Goal: Task Accomplishment & Management: Complete application form

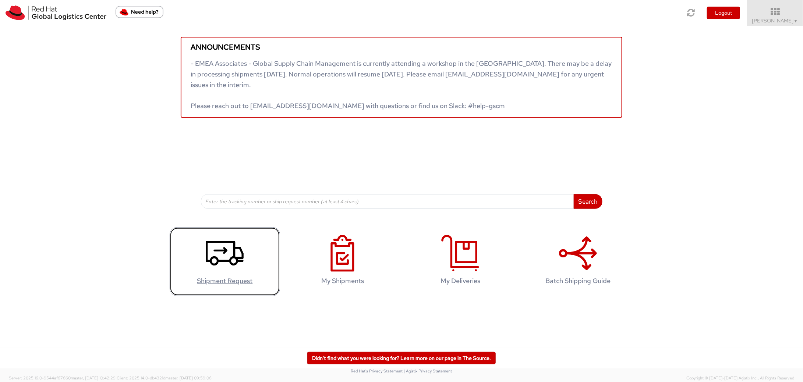
click at [213, 251] on icon at bounding box center [225, 253] width 38 height 37
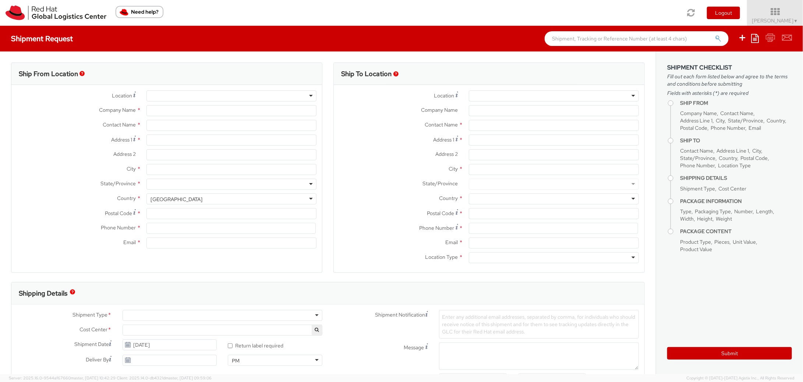
select select
select select "526"
type input "Red Hat Asia-Pacific Pty Ltd"
type input "[PERSON_NAME]"
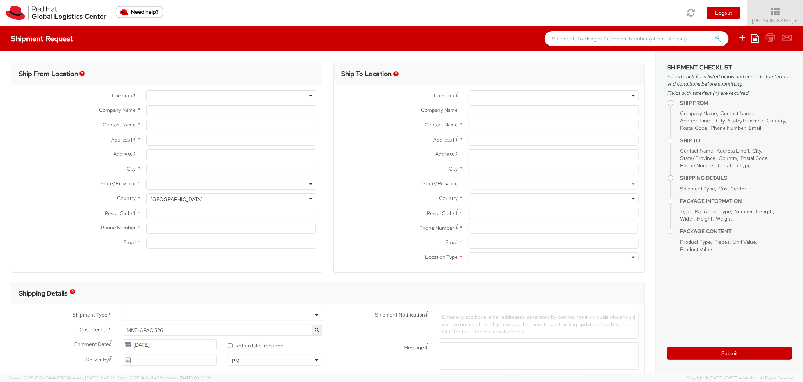
type input "Level [STREET_ADDRESS][PERSON_NAME]"
type input "[GEOGRAPHIC_DATA]"
type input "2060"
type input "61396248111"
type input "[EMAIL_ADDRESS][DOMAIN_NAME]"
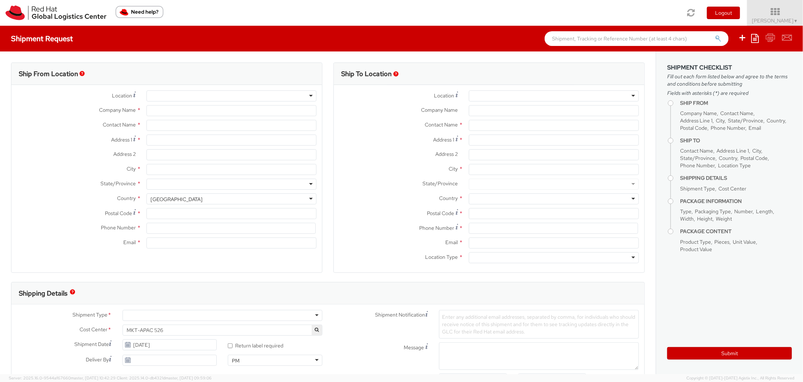
select select "CM"
select select "KGS"
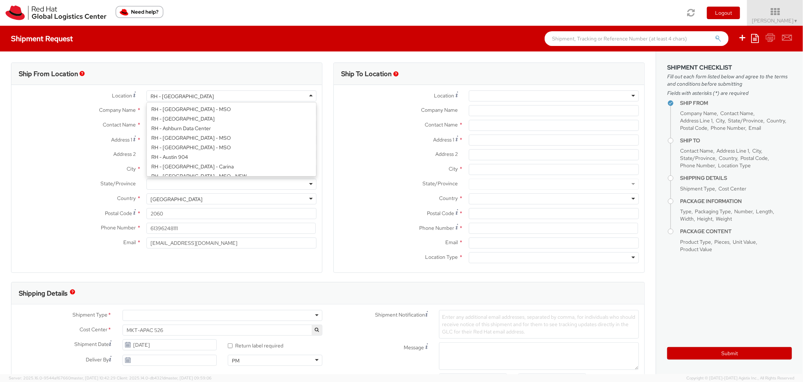
scroll to position [1089, 0]
click at [155, 95] on div "RH - [GEOGRAPHIC_DATA]" at bounding box center [181, 96] width 63 height 7
click at [491, 96] on div at bounding box center [554, 95] width 170 height 11
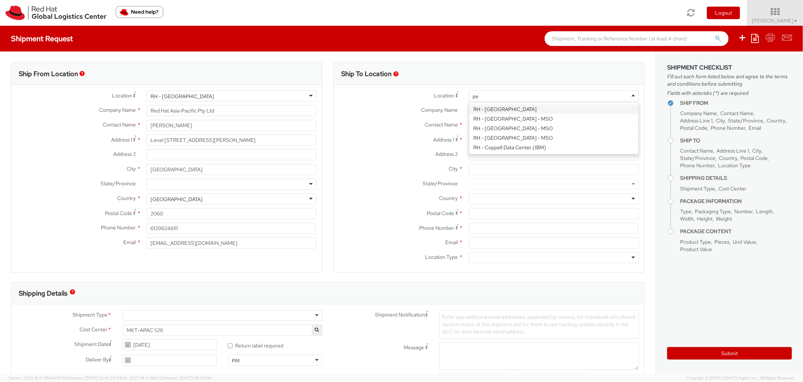
type input "per"
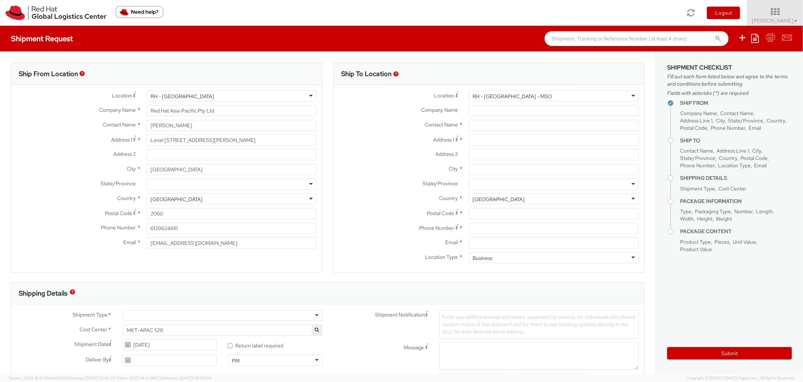
type input "Red Hat Asia-Pacific Pty Ltd."
type input "Level 32"
type input "[STREET_ADDRESS]"
type input "[GEOGRAPHIC_DATA]"
type input "6000"
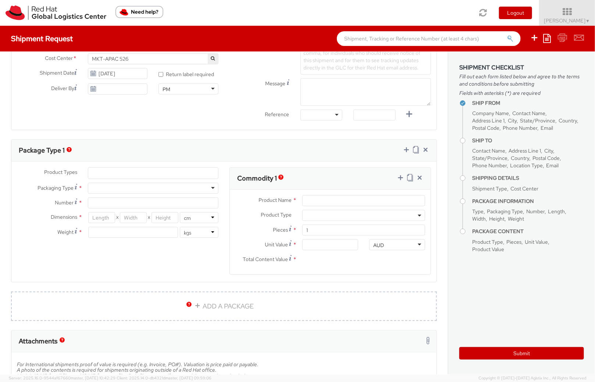
scroll to position [0, 0]
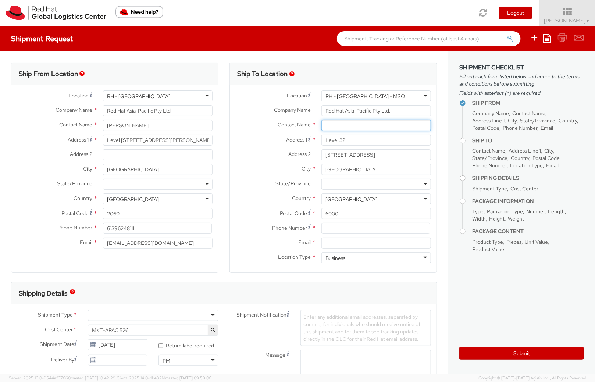
click at [331, 126] on input "text" at bounding box center [377, 125] width 110 height 11
paste input "[PERSON_NAME]"
type input "[PERSON_NAME]"
click at [334, 242] on input "Email *" at bounding box center [377, 243] width 110 height 11
paste input "[EMAIL_ADDRESS][DOMAIN_NAME]"
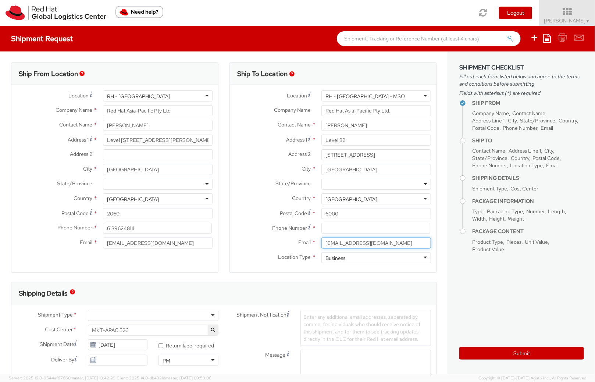
type input "[EMAIL_ADDRESS][DOMAIN_NAME]"
drag, startPoint x: 363, startPoint y: 127, endPoint x: 318, endPoint y: 129, distance: 45.3
click at [318, 128] on div "[PERSON_NAME]" at bounding box center [376, 125] width 121 height 11
paste input "[PERSON_NAME]"
type input "[PERSON_NAME]"
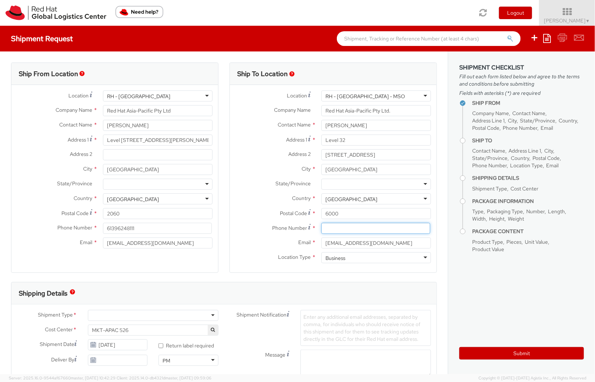
click at [327, 232] on input at bounding box center [376, 228] width 109 height 11
paste input "[PHONE_NUMBER]"
type input "[PHONE_NUMBER]"
click at [335, 259] on div "Business" at bounding box center [336, 258] width 20 height 7
click at [337, 245] on input "[EMAIL_ADDRESS][DOMAIN_NAME]" at bounding box center [377, 243] width 110 height 11
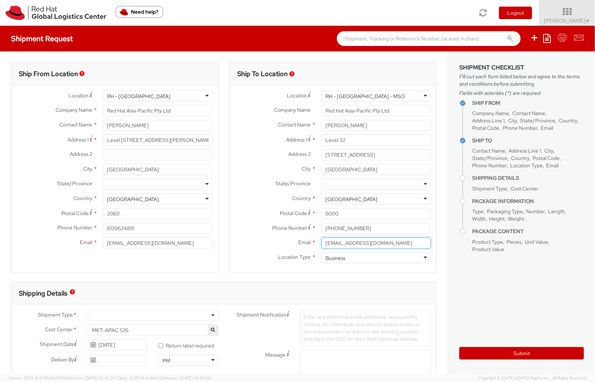
drag, startPoint x: 383, startPoint y: 245, endPoint x: 308, endPoint y: 242, distance: 74.4
click at [308, 242] on div "Email * [EMAIL_ADDRESS][DOMAIN_NAME]" at bounding box center [333, 243] width 207 height 11
paste input "[EMAIL_ADDRESS][DOMAIN_NAME]"
type input "[EMAIL_ADDRESS][DOMAIN_NAME]"
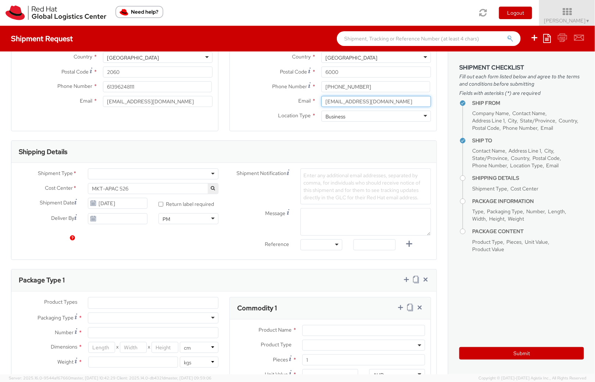
scroll to position [198, 0]
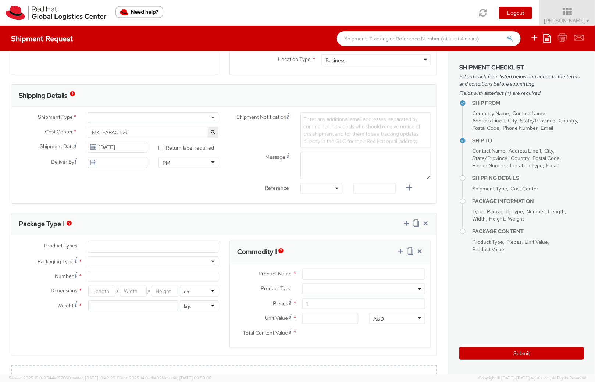
click at [214, 118] on div at bounding box center [153, 117] width 131 height 11
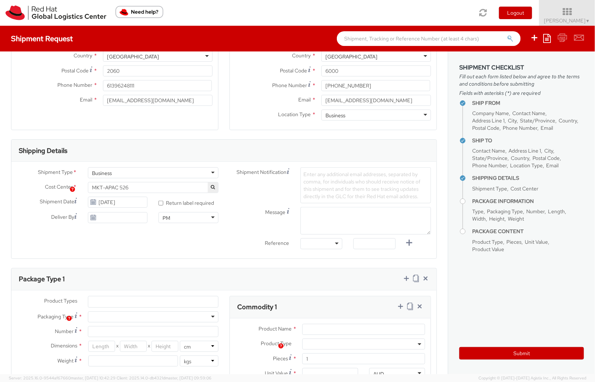
scroll to position [170, 0]
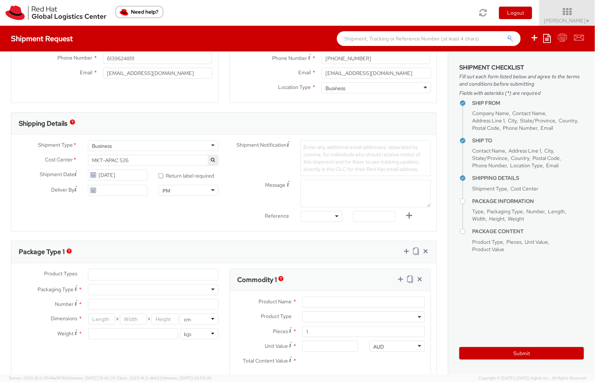
click at [338, 216] on div at bounding box center [322, 216] width 42 height 11
click at [235, 214] on label "Reference" at bounding box center [259, 215] width 71 height 8
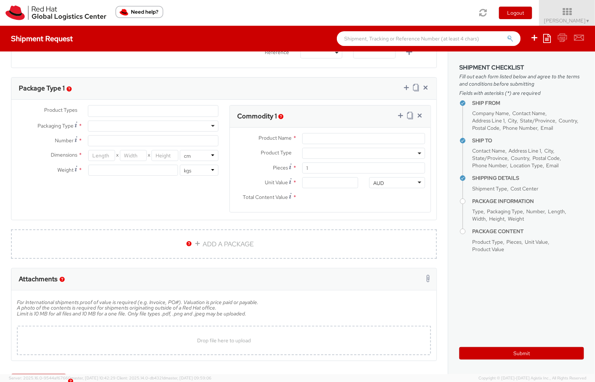
scroll to position [328, 0]
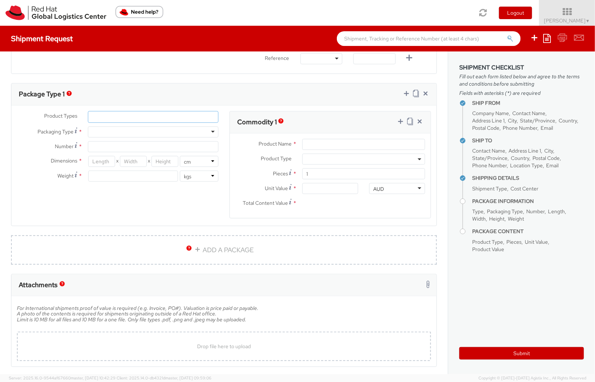
click at [102, 117] on ul at bounding box center [153, 116] width 130 height 11
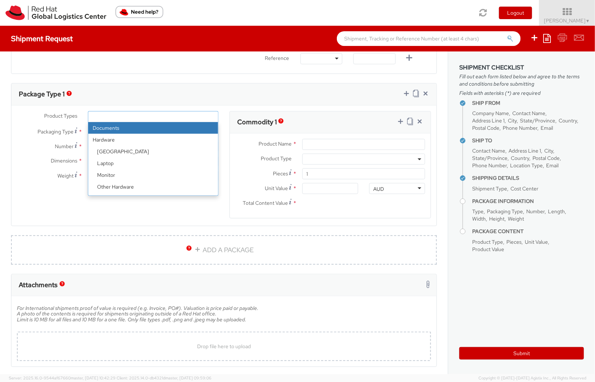
scroll to position [32, 0]
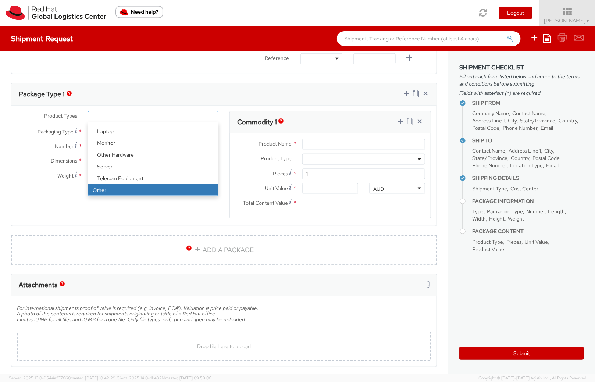
select select "OTHER"
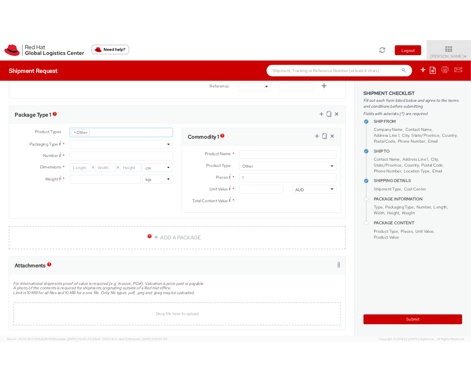
scroll to position [58, 0]
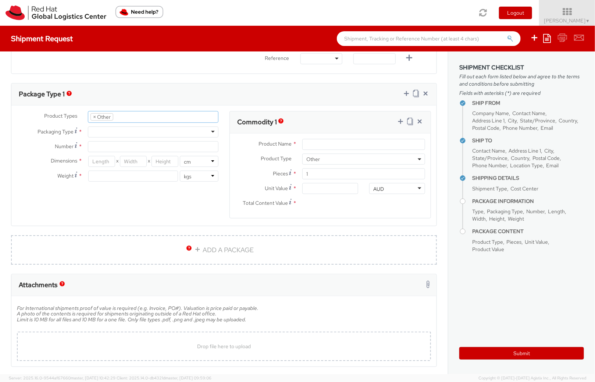
click at [210, 130] on div at bounding box center [153, 132] width 131 height 11
click at [99, 149] on input "Number *" at bounding box center [153, 146] width 131 height 11
type input "1"
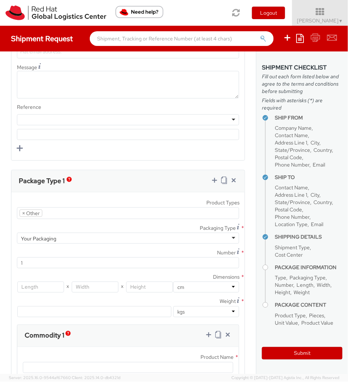
scroll to position [813, 0]
click at [81, 285] on input "number" at bounding box center [95, 286] width 47 height 11
type input "51"
click at [54, 283] on input "number" at bounding box center [40, 286] width 47 height 11
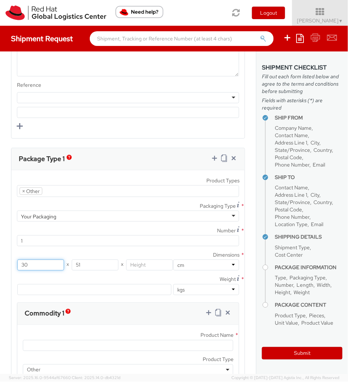
scroll to position [837, 0]
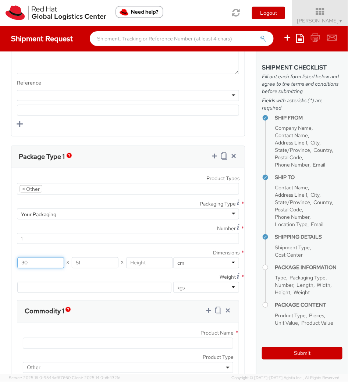
type input "30"
click at [145, 282] on input "number" at bounding box center [94, 287] width 154 height 11
type input "5"
click at [38, 262] on input "30" at bounding box center [40, 263] width 47 height 11
type input "3"
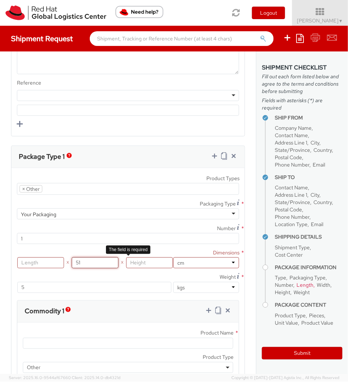
click at [89, 260] on input "51" at bounding box center [95, 263] width 47 height 11
type input "5"
click at [89, 264] on input "number" at bounding box center [95, 263] width 47 height 11
type input "51"
click at [36, 261] on input "number" at bounding box center [40, 263] width 47 height 11
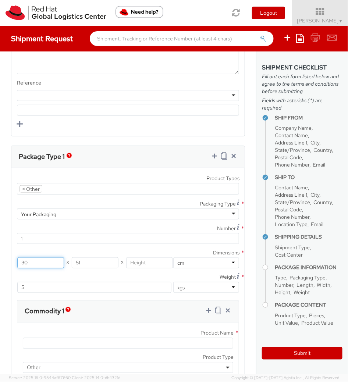
type input "30"
click at [138, 263] on input "number" at bounding box center [149, 263] width 47 height 11
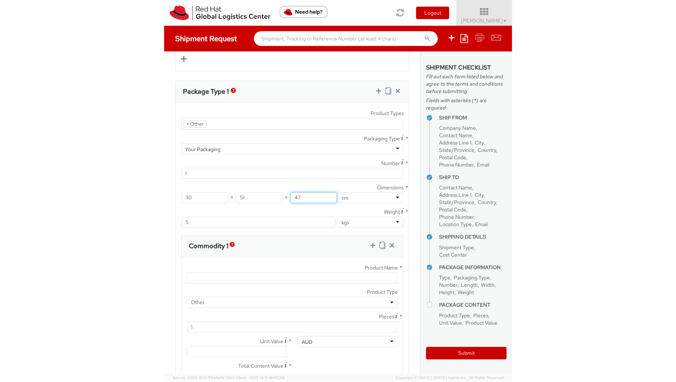
scroll to position [974, 0]
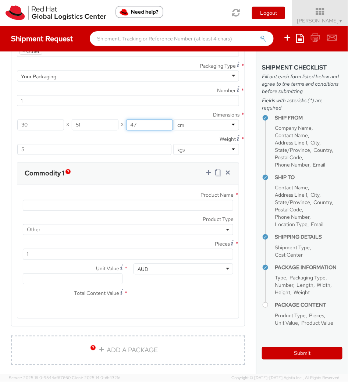
type input "47"
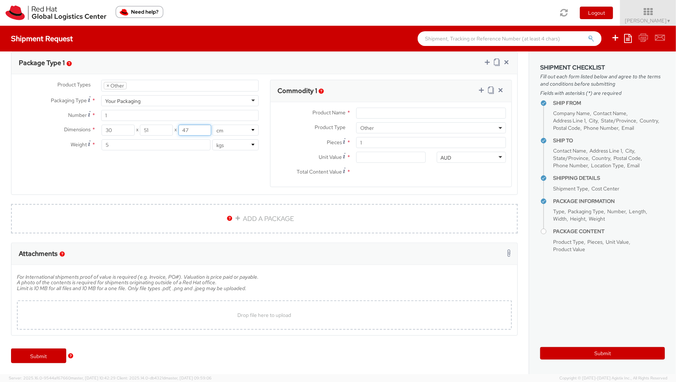
scroll to position [358, 0]
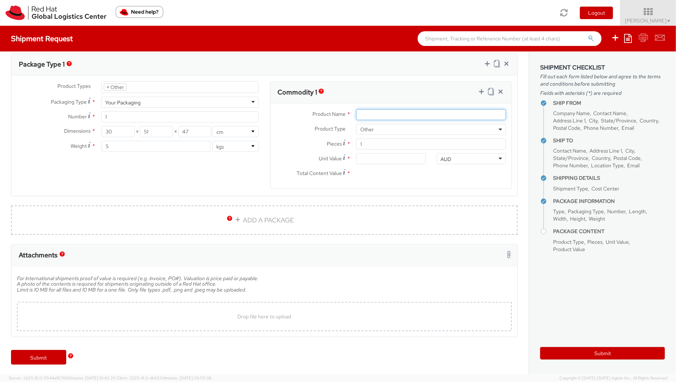
click at [372, 112] on input "Product Name *" at bounding box center [431, 114] width 150 height 11
type input "T"
type input "Swags"
click at [376, 160] on input "Unit Value *" at bounding box center [391, 158] width 70 height 11
click at [383, 112] on input "Swags" at bounding box center [431, 114] width 150 height 11
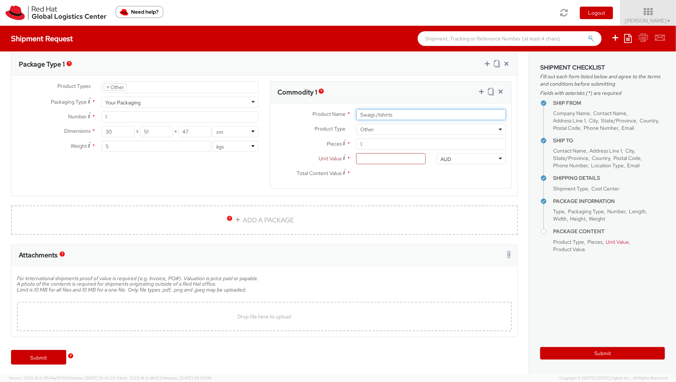
type input "Swags /tshirts"
drag, startPoint x: 378, startPoint y: 143, endPoint x: 356, endPoint y: 142, distance: 21.3
click at [356, 142] on input "1" at bounding box center [431, 144] width 150 height 11
type input "10"
type input "0.00"
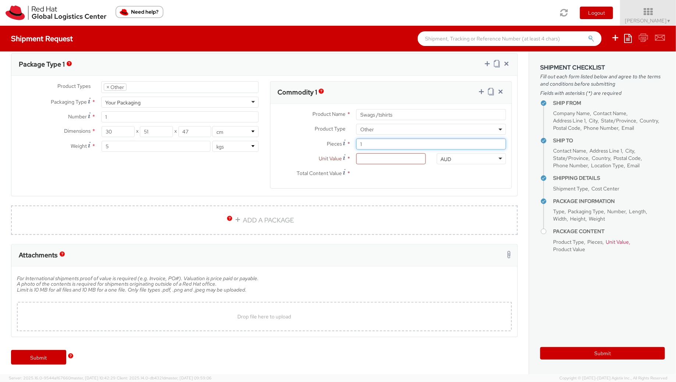
type input "0.00"
click at [368, 160] on input "0.00" at bounding box center [391, 158] width 70 height 11
drag, startPoint x: 388, startPoint y: 146, endPoint x: 356, endPoint y: 146, distance: 31.3
click at [356, 146] on input "10" at bounding box center [431, 144] width 150 height 11
type input "30"
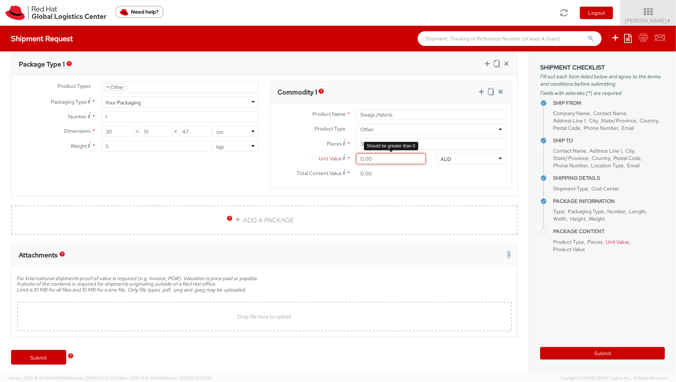
click at [373, 161] on input "0.00" at bounding box center [391, 158] width 70 height 11
type input "1.00"
type input "30.00"
type input "10.00"
type input "300.00"
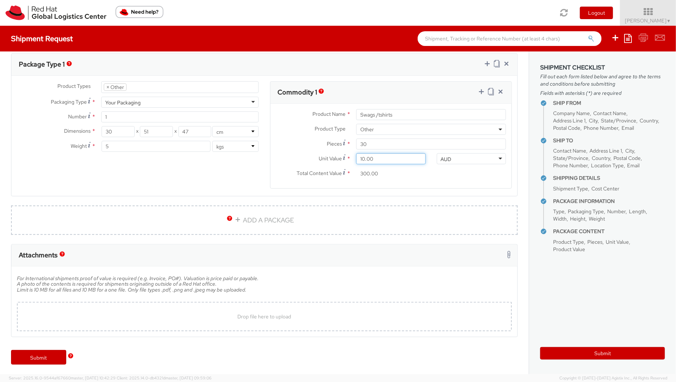
type input "1.00"
type input "30.00"
type input "0.00"
type input "9.00"
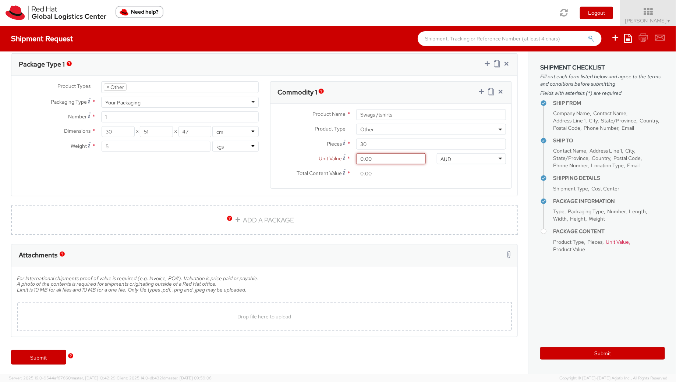
type input "270.00"
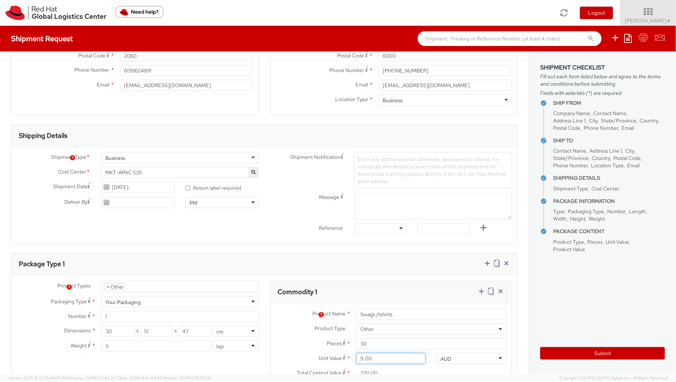
scroll to position [106, 0]
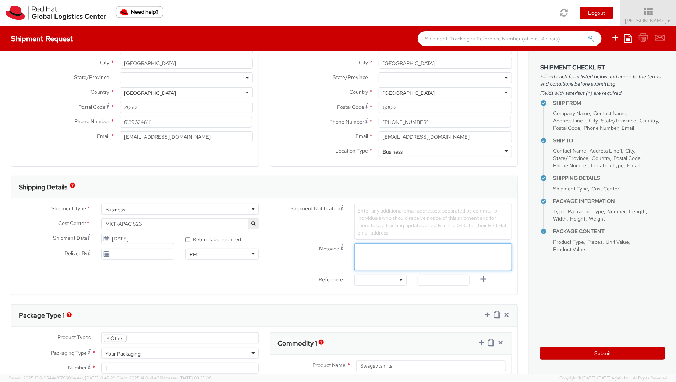
click at [371, 253] on textarea "Message" at bounding box center [432, 258] width 157 height 28
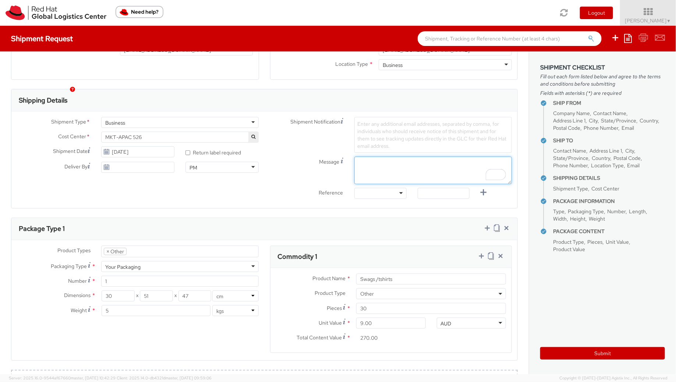
scroll to position [202, 0]
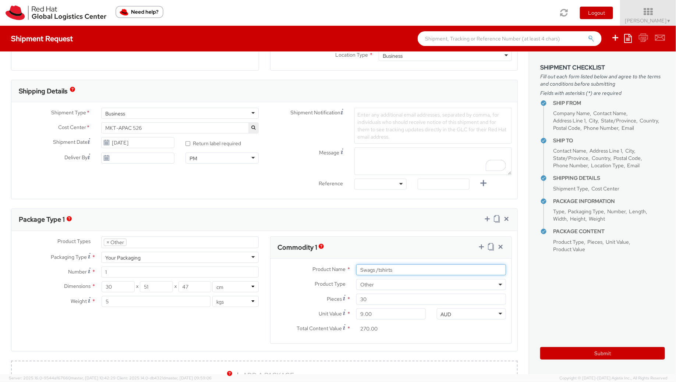
click at [380, 271] on input "Swags /tshirts" at bounding box center [431, 269] width 150 height 11
click at [378, 270] on input "Swags /t-shirts" at bounding box center [431, 269] width 150 height 11
drag, startPoint x: 378, startPoint y: 270, endPoint x: 349, endPoint y: 270, distance: 29.4
click at [349, 270] on div "Product Name * Swags /Ansible t-shirts" at bounding box center [390, 269] width 241 height 11
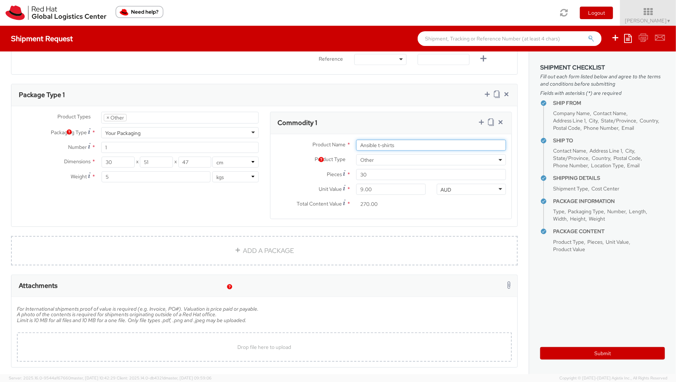
scroll to position [358, 0]
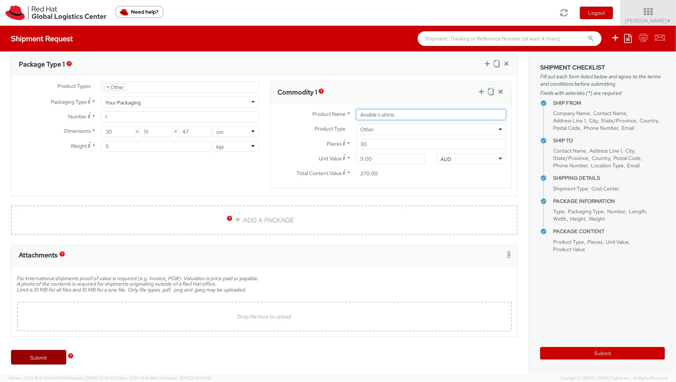
type input "Ansible t-shirts"
click at [36, 358] on link "Submit" at bounding box center [38, 357] width 55 height 15
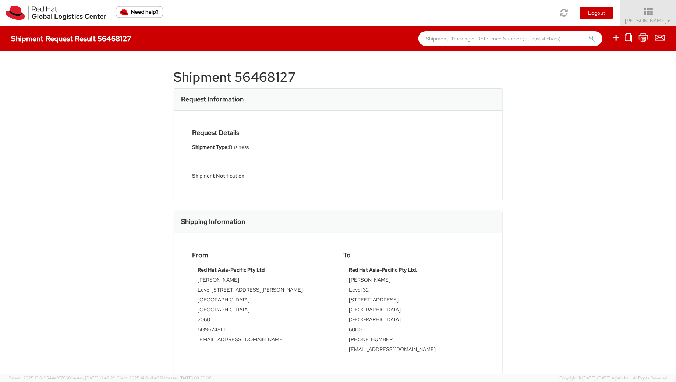
click at [605, 121] on div "Shipment 56468127 Request Information Request Details Shipment Type: Business S…" at bounding box center [338, 213] width 676 height 323
click at [617, 39] on icon at bounding box center [615, 37] width 9 height 9
select select
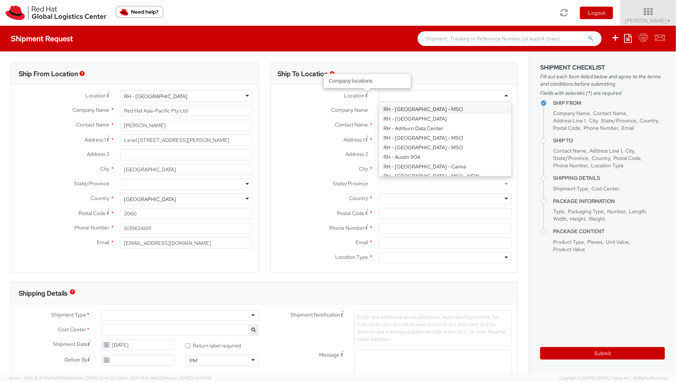
click at [403, 97] on div at bounding box center [445, 95] width 133 height 11
select select "526"
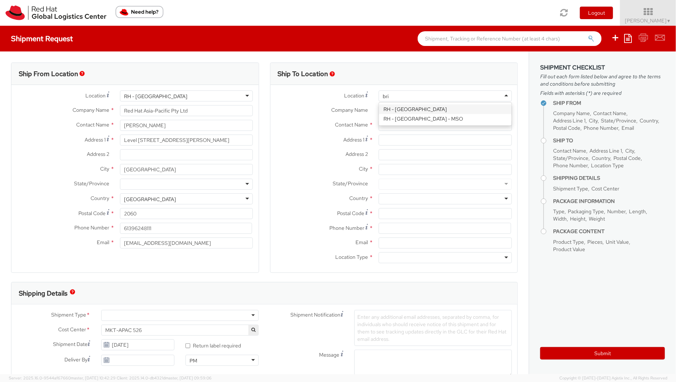
type input "bri"
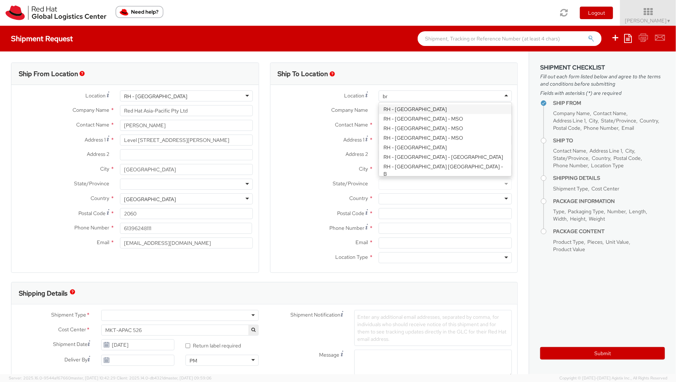
type input "bri"
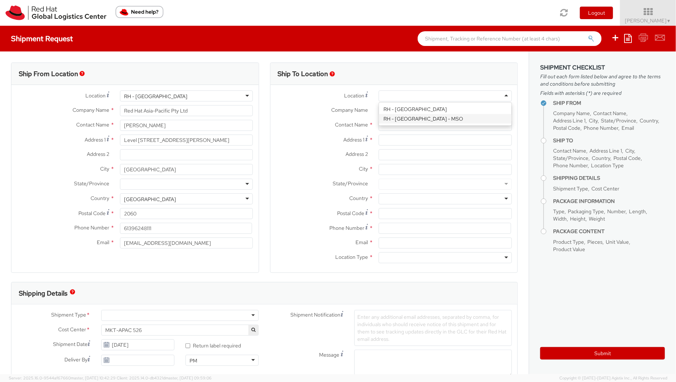
type input "Red Hat Asia-Pacific Pty. Ltd."
type input "[STREET_ADDRESS][PERSON_NAME]"
type input "[GEOGRAPHIC_DATA]"
type input "4000"
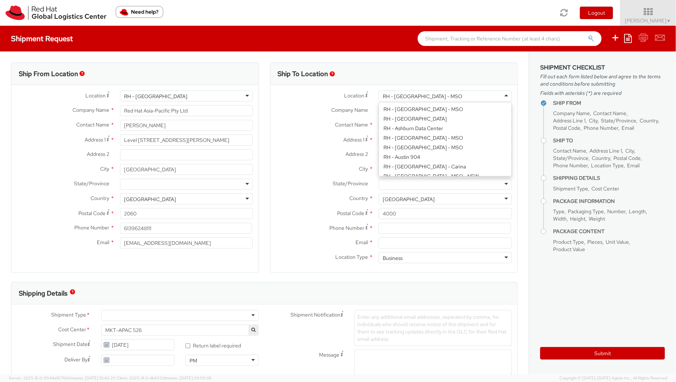
click at [436, 97] on div "RH - [GEOGRAPHIC_DATA] - MSO" at bounding box center [445, 95] width 133 height 11
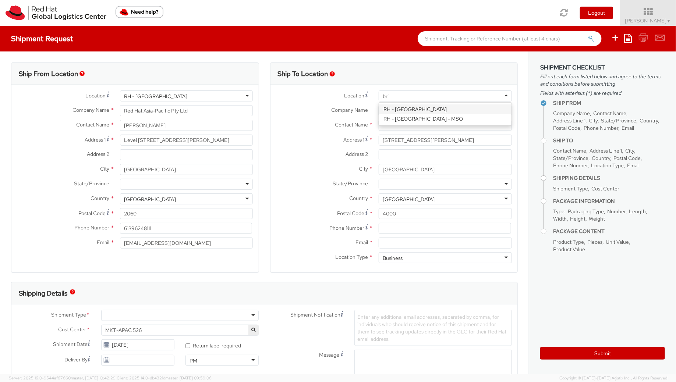
type input "bris"
type input "[STREET_ADDRESS]"
type input "Level 21"
click at [389, 128] on input "text" at bounding box center [445, 125] width 133 height 11
type input "[PERSON_NAME]"
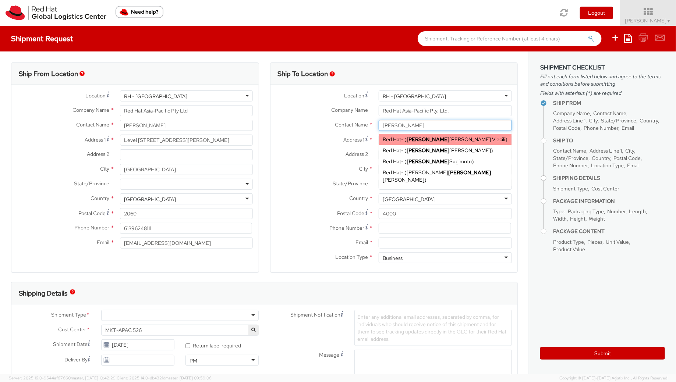
click at [441, 142] on span "[PERSON_NAME] Viecili" at bounding box center [455, 139] width 99 height 7
type input "Red Hat"
type input "[PERSON_NAME] Viecili"
type input "61289232811"
type input "[EMAIL_ADDRESS][DOMAIN_NAME]"
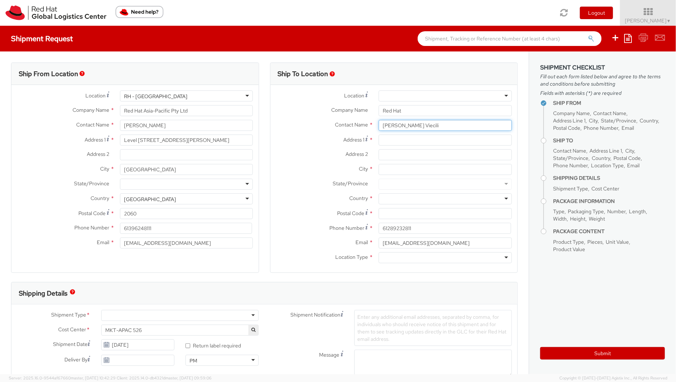
type input "[PERSON_NAME] Viecili"
click at [395, 101] on div at bounding box center [445, 95] width 133 height 11
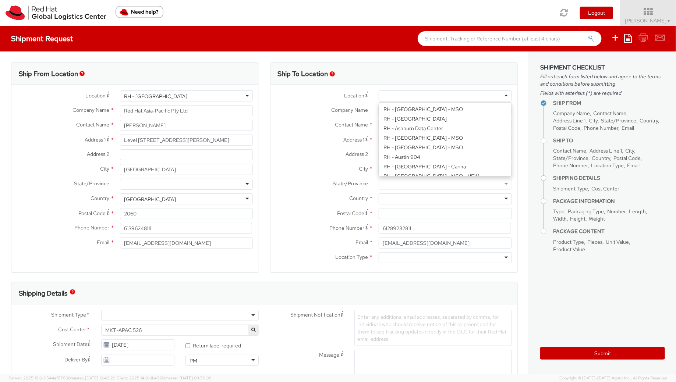
type input "Red Hat Asia-Pacific Pty. Ltd."
type input "[STREET_ADDRESS]"
type input "Level 21"
type input "[GEOGRAPHIC_DATA]"
type input "4000"
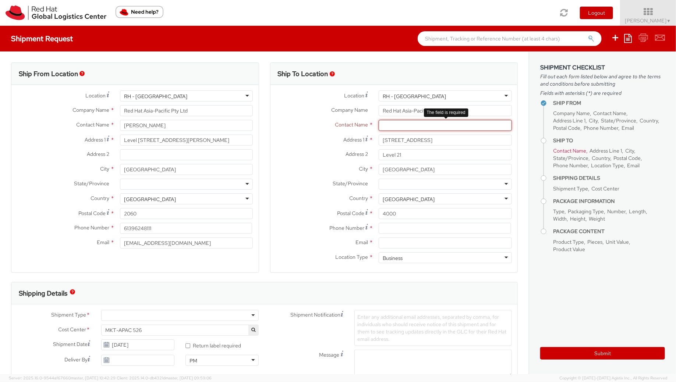
click at [397, 128] on input "text" at bounding box center [445, 125] width 133 height 11
drag, startPoint x: 394, startPoint y: 129, endPoint x: 379, endPoint y: 128, distance: 15.1
click at [379, 128] on input "He" at bounding box center [445, 125] width 133 height 11
paste input "[PERSON_NAME]"
drag, startPoint x: 417, startPoint y: 123, endPoint x: 380, endPoint y: 123, distance: 37.2
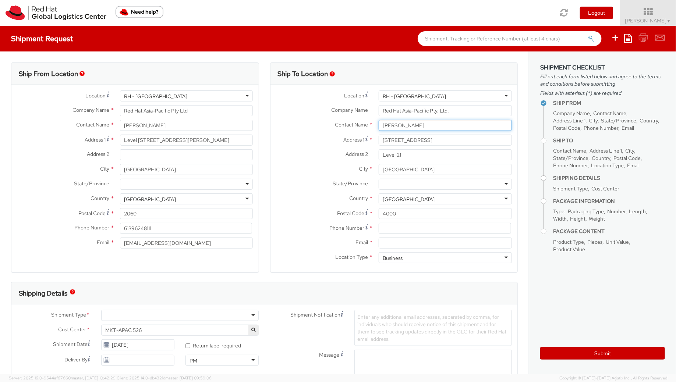
click at [380, 123] on input "[PERSON_NAME]" at bounding box center [445, 125] width 133 height 11
drag, startPoint x: 419, startPoint y: 126, endPoint x: 380, endPoint y: 126, distance: 39.0
click at [380, 126] on input "[PERSON_NAME]" at bounding box center [445, 125] width 133 height 11
paste input "[PERSON_NAME][EMAIL_ADDRESS][DOMAIN_NAME]"
type input "[PERSON_NAME][EMAIL_ADDRESS][DOMAIN_NAME]"
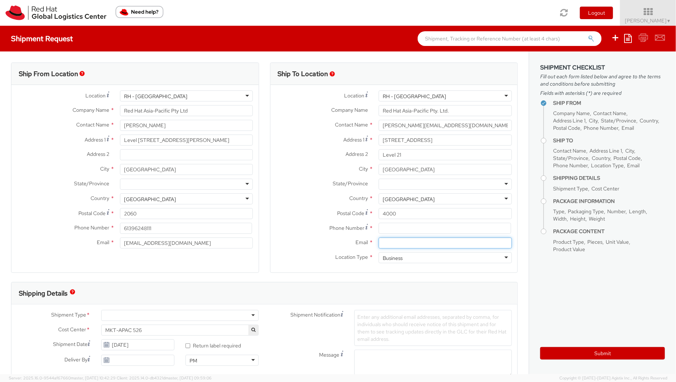
click at [394, 242] on input "Email *" at bounding box center [445, 243] width 133 height 11
paste input "[PERSON_NAME][EMAIL_ADDRESS][DOMAIN_NAME]"
type input "[PERSON_NAME][EMAIL_ADDRESS][DOMAIN_NAME]"
click at [394, 228] on input at bounding box center [445, 228] width 132 height 11
paste input "61289232811"
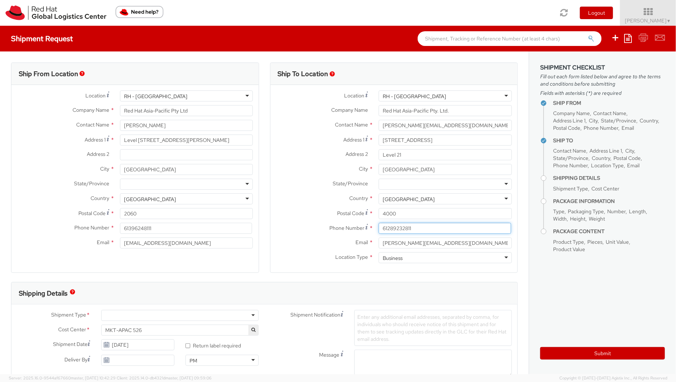
type input "61289232811"
drag, startPoint x: 440, startPoint y: 125, endPoint x: 404, endPoint y: 125, distance: 35.7
click at [404, 125] on input "[PERSON_NAME][EMAIL_ADDRESS][DOMAIN_NAME]" at bounding box center [445, 125] width 133 height 11
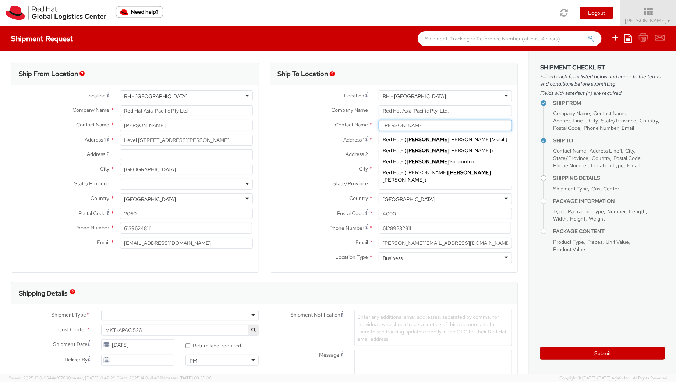
click at [384, 128] on input "[PERSON_NAME]" at bounding box center [445, 125] width 133 height 11
click at [418, 126] on input "[PERSON_NAME]" at bounding box center [445, 125] width 133 height 11
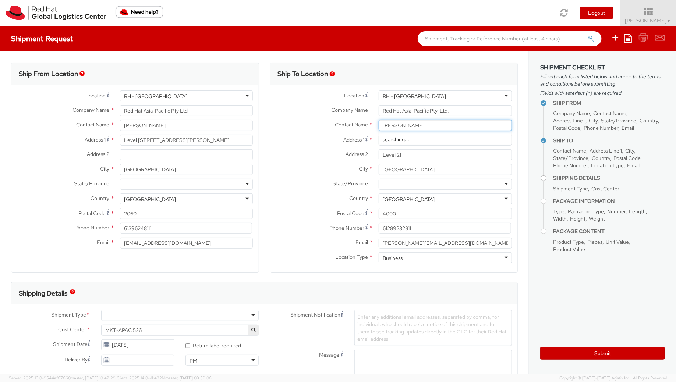
click at [408, 126] on input "[PERSON_NAME]" at bounding box center [445, 125] width 133 height 11
type input "[PERSON_NAME]"
click at [305, 159] on div "Address 2 * Level 21" at bounding box center [393, 154] width 247 height 11
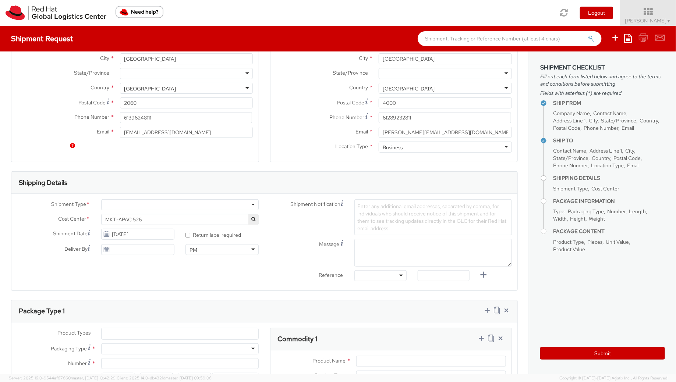
scroll to position [206, 0]
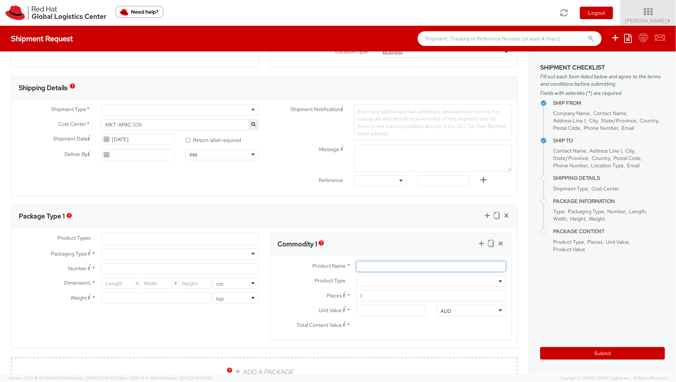
click at [372, 266] on input "Product Name *" at bounding box center [431, 266] width 150 height 11
type input "Ansible Swag"
click at [388, 280] on span at bounding box center [431, 281] width 150 height 11
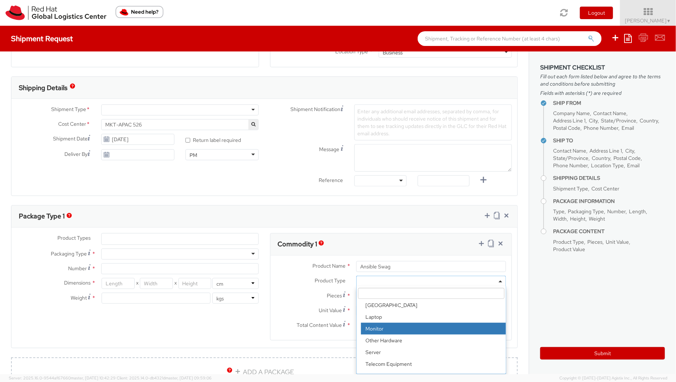
scroll to position [32, 0]
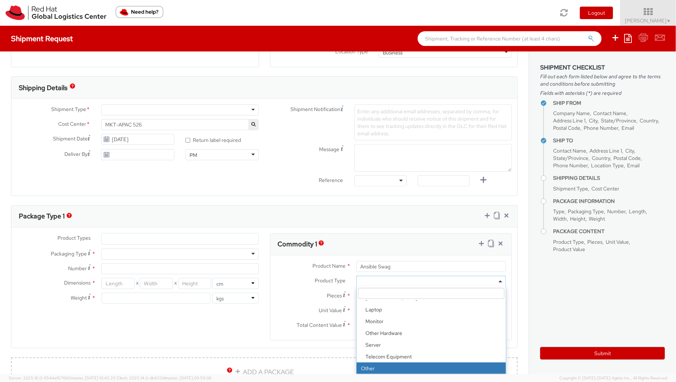
select select "OTHER"
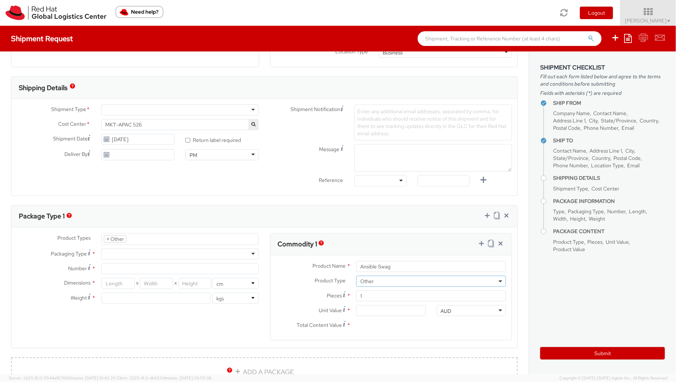
scroll to position [58, 0]
click at [398, 266] on input "Ansible Swag" at bounding box center [431, 266] width 150 height 11
type input "Ansible T-shirts"
click at [377, 311] on input "Unit Value *" at bounding box center [391, 310] width 70 height 11
type input "9.00"
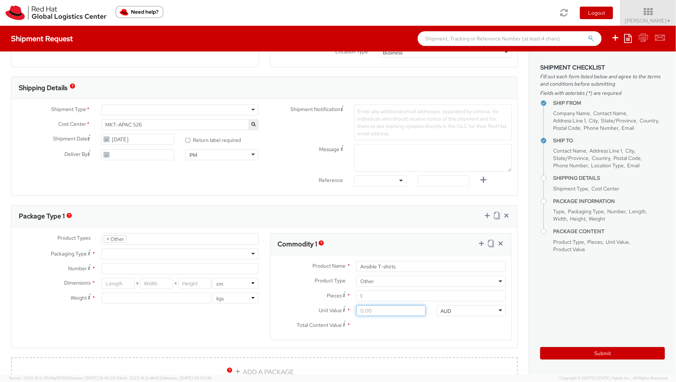
type input "9.00"
drag, startPoint x: 369, startPoint y: 295, endPoint x: 359, endPoint y: 295, distance: 9.9
click at [359, 295] on input "1" at bounding box center [431, 296] width 150 height 11
type input "4"
type input "36.00"
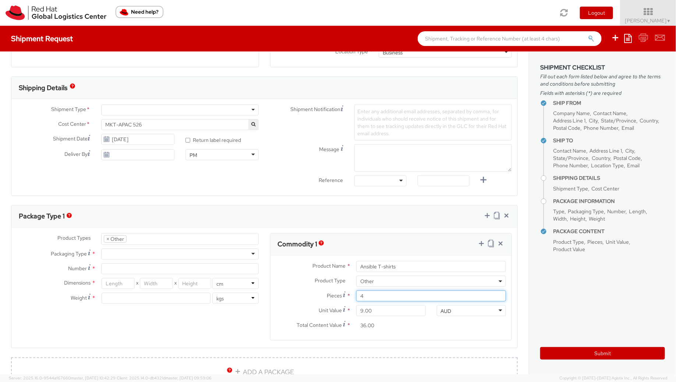
type input "40"
type input "360.00"
drag, startPoint x: 370, startPoint y: 295, endPoint x: 355, endPoint y: 295, distance: 14.7
click at [355, 295] on div "40" at bounding box center [431, 296] width 161 height 11
type input "3"
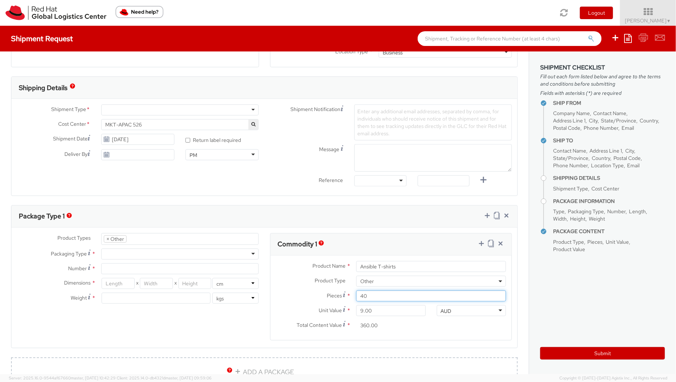
type input "27.00"
type input "30"
type input "270.00"
type input "30"
click at [116, 251] on div at bounding box center [179, 254] width 157 height 11
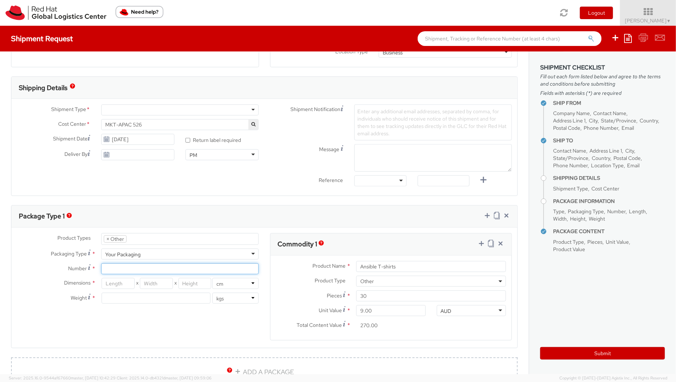
click at [114, 266] on input "Number *" at bounding box center [179, 268] width 157 height 11
type input "1"
click at [129, 299] on input "number" at bounding box center [156, 298] width 109 height 11
type input "5"
click at [154, 284] on input "number" at bounding box center [156, 283] width 33 height 11
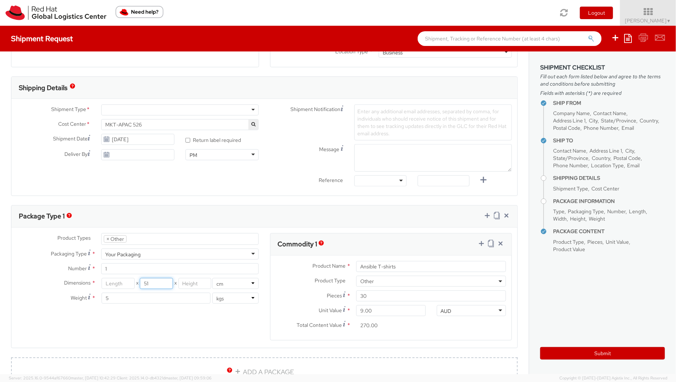
type input "51"
click at [191, 284] on input "number" at bounding box center [194, 283] width 33 height 11
type input "47"
click at [130, 282] on input "number" at bounding box center [118, 283] width 33 height 11
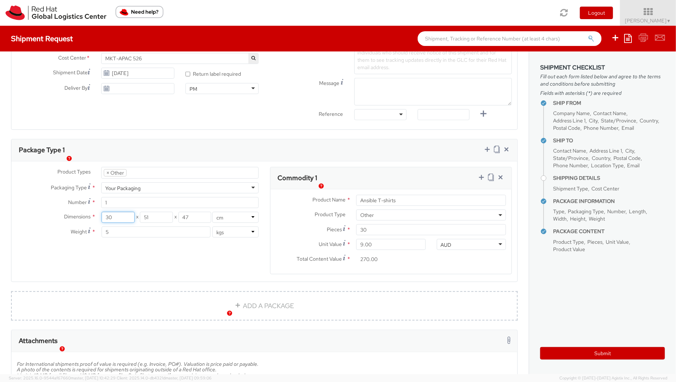
scroll to position [263, 0]
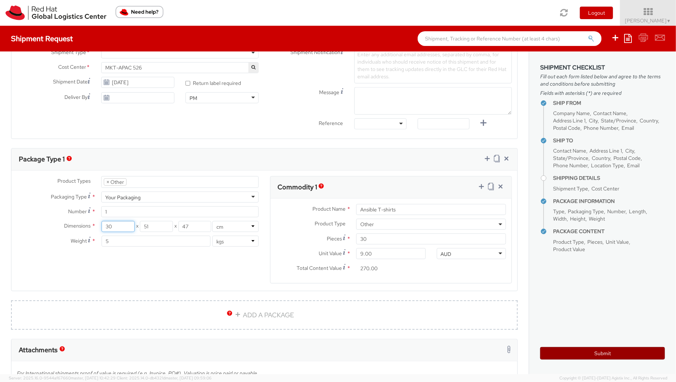
type input "30"
click at [561, 353] on button "Submit" at bounding box center [602, 353] width 125 height 13
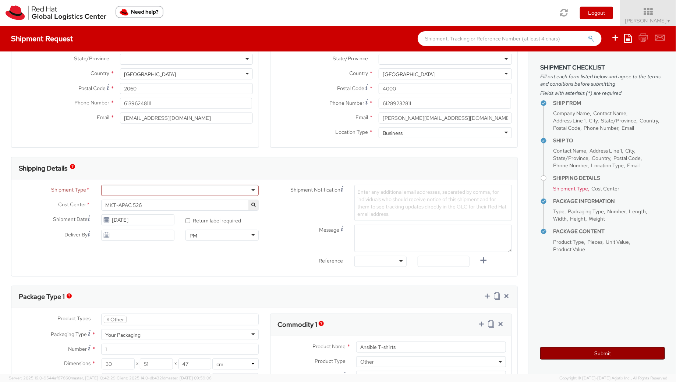
scroll to position [124, 0]
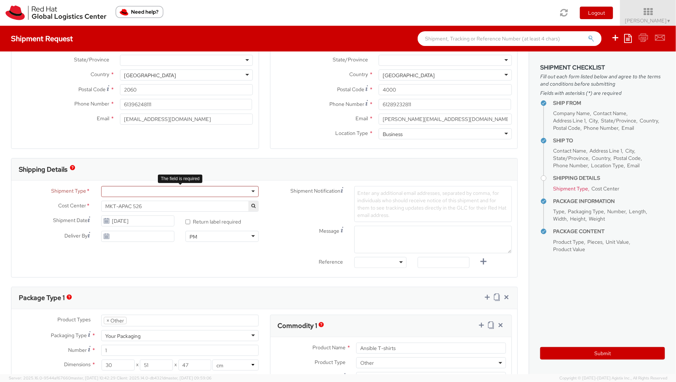
click at [253, 191] on div at bounding box center [179, 191] width 157 height 11
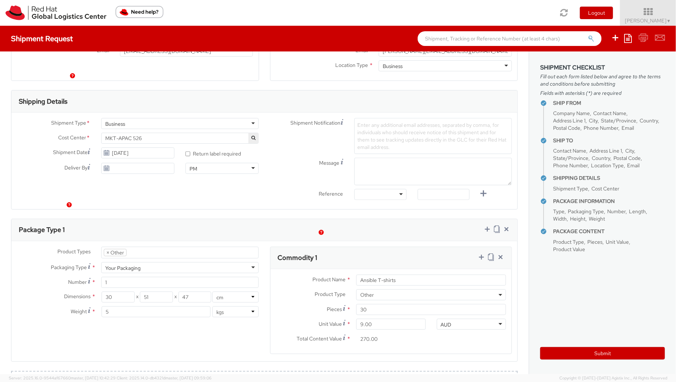
scroll to position [258, 0]
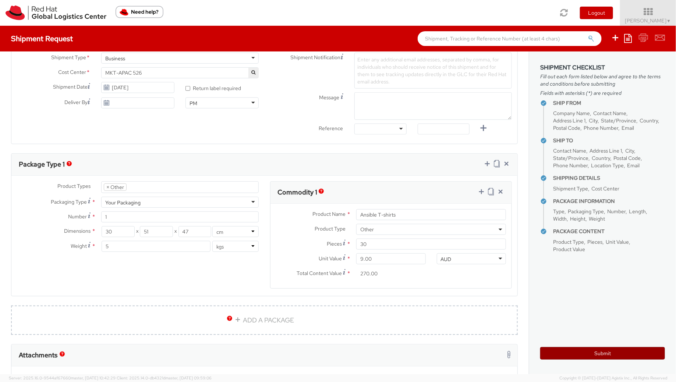
click at [597, 356] on button "Submit" at bounding box center [602, 353] width 125 height 13
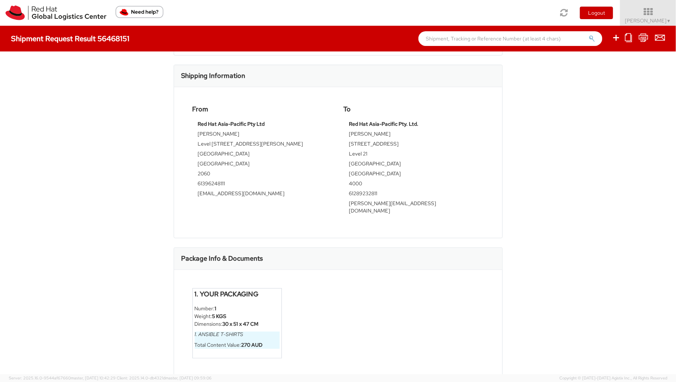
scroll to position [152, 0]
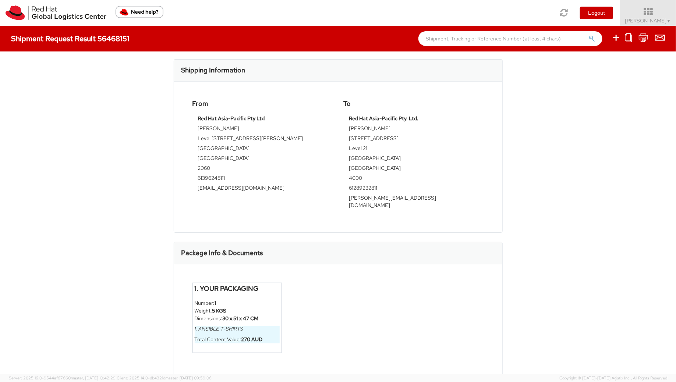
select select
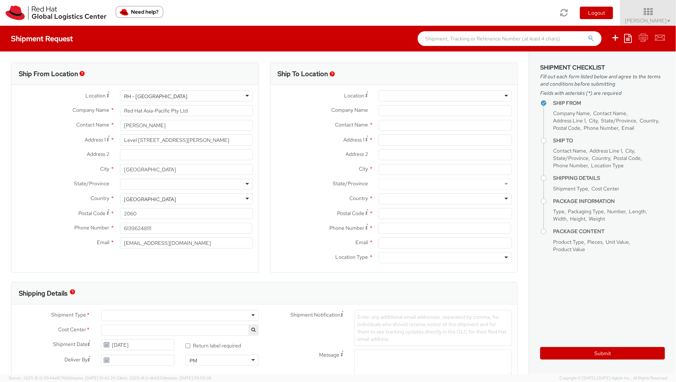
select select "526"
click at [662, 19] on span "[PERSON_NAME] ▼" at bounding box center [648, 20] width 46 height 7
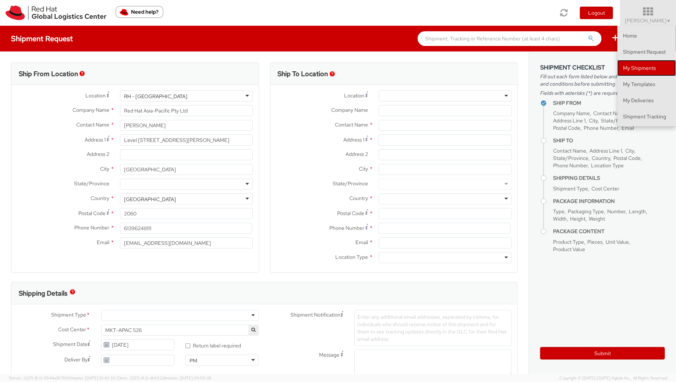
click at [645, 63] on link "My Shipments" at bounding box center [646, 68] width 58 height 16
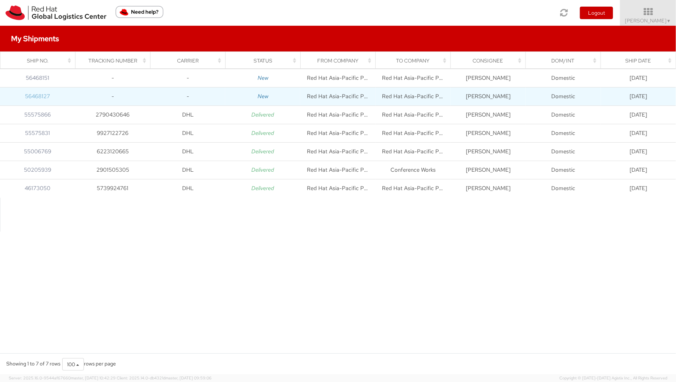
click at [45, 97] on link "56468127" at bounding box center [37, 96] width 25 height 7
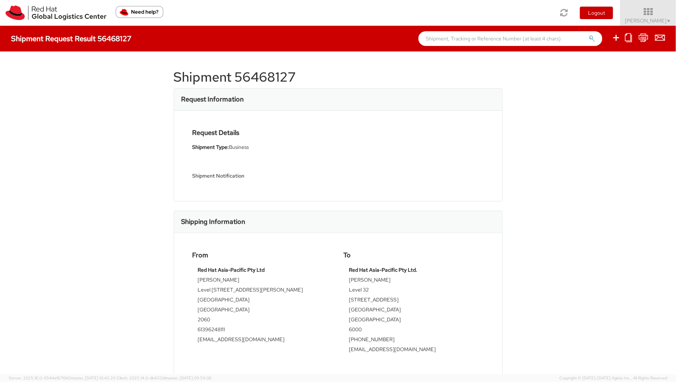
scroll to position [152, 0]
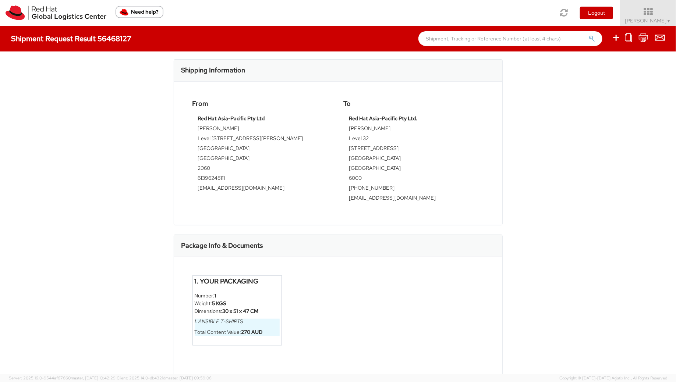
click at [248, 304] on li "Weight: 5 KGS" at bounding box center [237, 304] width 85 height 8
